Goal: Find contact information: Find contact information

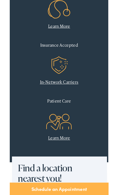
scroll to position [290, 0]
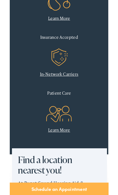
click at [42, 45] on div "Insurance Accepted" at bounding box center [59, 45] width 103 height 18
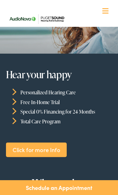
scroll to position [0, 0]
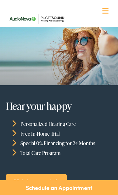
click at [106, 9] on div at bounding box center [106, 11] width 6 height 6
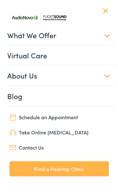
click at [15, 149] on img at bounding box center [12, 147] width 7 height 5
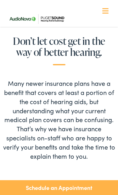
scroll to position [152, 0]
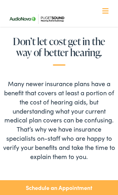
click at [104, 11] on span at bounding box center [106, 10] width 6 height 1
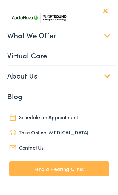
click at [19, 35] on link "What We Offer" at bounding box center [61, 35] width 109 height 20
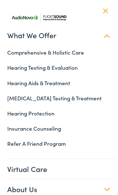
scroll to position [0, 0]
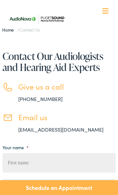
click at [36, 98] on link "888-480-2052" at bounding box center [40, 98] width 44 height 7
